Goal: Navigation & Orientation: Find specific page/section

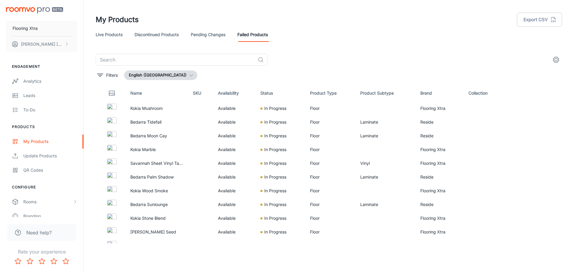
click at [115, 38] on link "Live Products" at bounding box center [109, 34] width 27 height 14
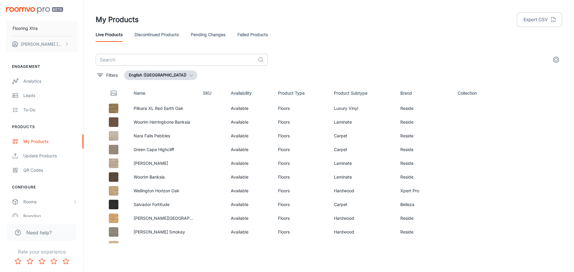
click at [191, 58] on input "text" at bounding box center [176, 60] width 160 height 12
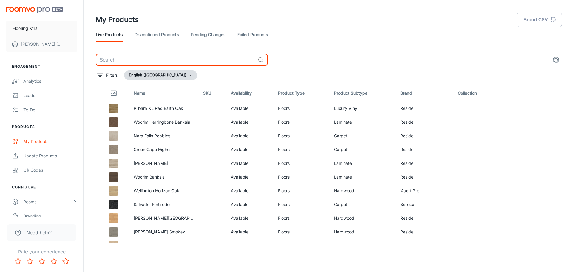
type input "n"
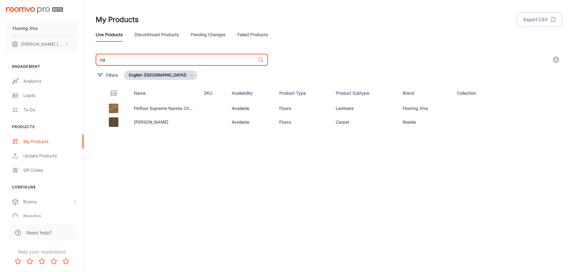
type input "n"
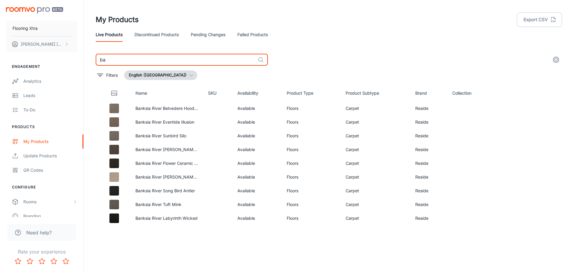
type input "b"
